Goal: Information Seeking & Learning: Find specific fact

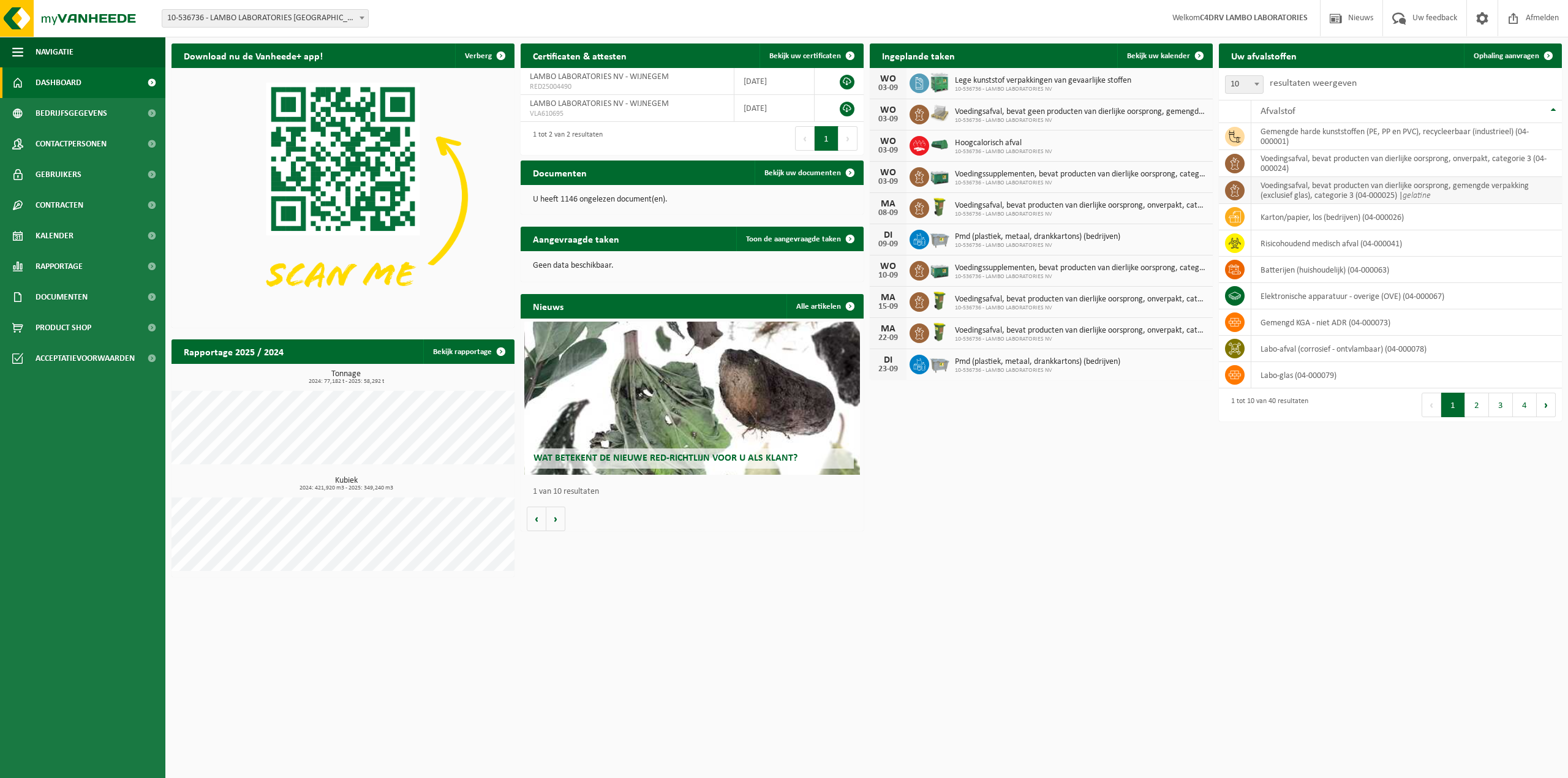
click at [1443, 196] on td "voedingsafval, bevat producten van dierlijke oorsprong, gemengde verpakking (ex…" at bounding box center [1407, 190] width 311 height 27
click at [1236, 196] on icon at bounding box center [1235, 190] width 12 height 12
click at [1331, 195] on td "voedingsafval, bevat producten van dierlijke oorsprong, gemengde verpakking (ex…" at bounding box center [1407, 190] width 311 height 27
click at [1270, 194] on td "voedingsafval, bevat producten van dierlijke oorsprong, gemengde verpakking (ex…" at bounding box center [1407, 190] width 311 height 27
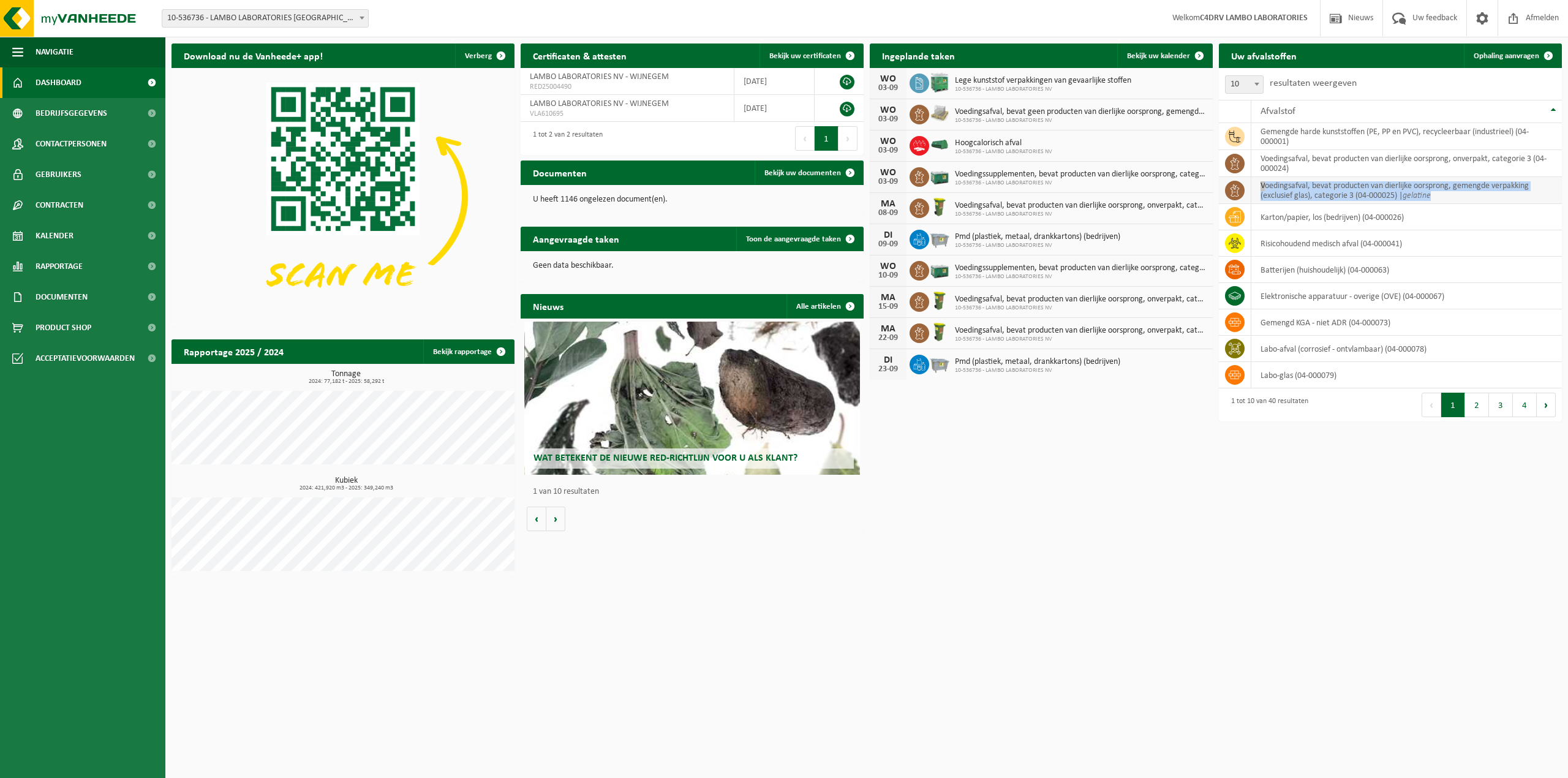
drag, startPoint x: 1321, startPoint y: 187, endPoint x: 1457, endPoint y: 202, distance: 136.8
click at [1457, 202] on td "voedingsafval, bevat producten van dierlijke oorsprong, gemengde verpakking (ex…" at bounding box center [1407, 190] width 311 height 27
drag, startPoint x: 1458, startPoint y: 202, endPoint x: 1047, endPoint y: 552, distance: 539.8
click at [1047, 552] on div "Download nu de Vanheede+ app! Verberg Certificaten & attesten Bekijk uw certifi…" at bounding box center [866, 310] width 1397 height 546
click at [1086, 207] on span "Voedingsafval, bevat producten van dierlijke oorsprong, onverpakt, categorie 3" at bounding box center [1081, 206] width 251 height 10
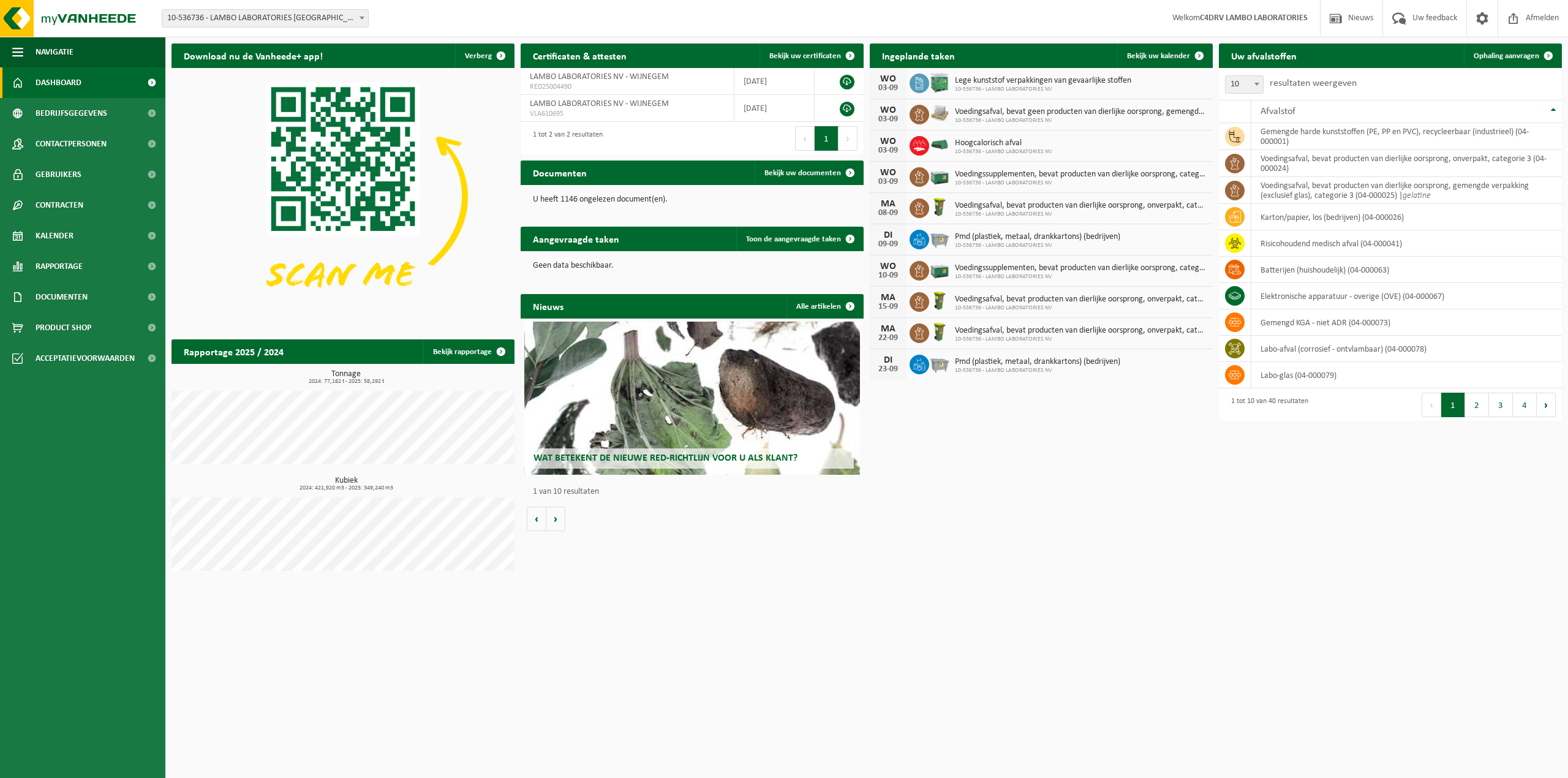
click at [998, 211] on span "10-536736 - LAMBO LABORATORIES NV" at bounding box center [1081, 214] width 251 height 7
click at [1017, 217] on span "10-536736 - LAMBO LABORATORIES NV" at bounding box center [1081, 214] width 251 height 7
click at [926, 214] on span at bounding box center [919, 209] width 20 height 20
